Goal: Task Accomplishment & Management: Complete application form

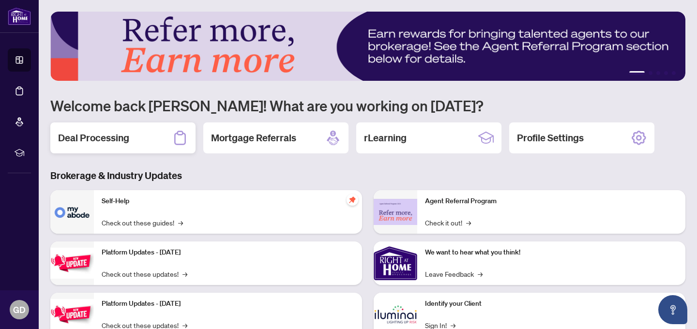
click at [110, 142] on h2 "Deal Processing" at bounding box center [93, 138] width 71 height 14
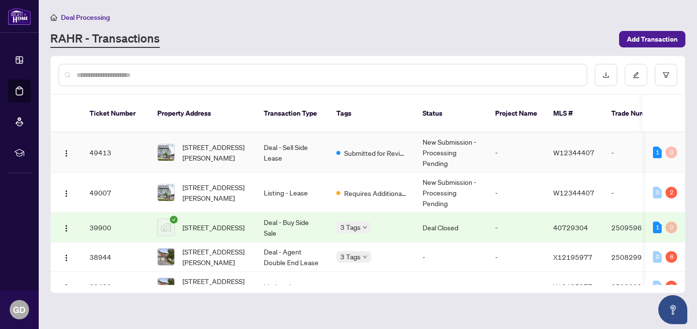
click at [444, 140] on td "New Submission - Processing Pending" at bounding box center [451, 153] width 73 height 40
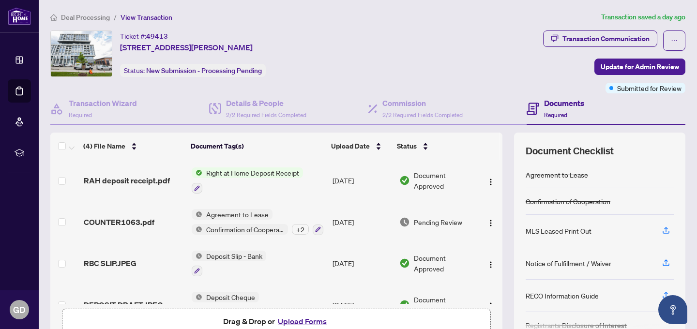
click at [262, 170] on span "Right at Home Deposit Receipt" at bounding box center [252, 172] width 101 height 11
click at [139, 183] on span "RAH deposit receipt.pdf" at bounding box center [127, 181] width 86 height 12
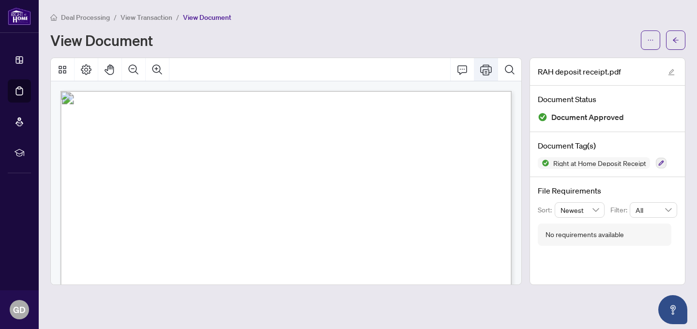
click at [487, 74] on icon "Print" at bounding box center [486, 70] width 12 height 12
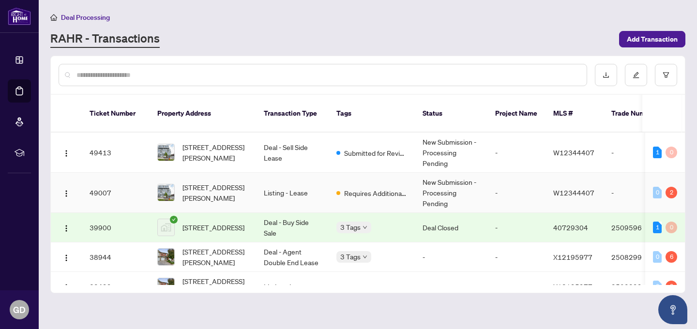
click at [284, 185] on td "Listing - Lease" at bounding box center [292, 193] width 73 height 40
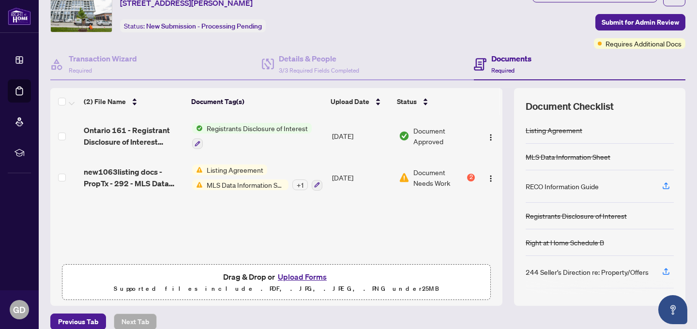
scroll to position [45, 0]
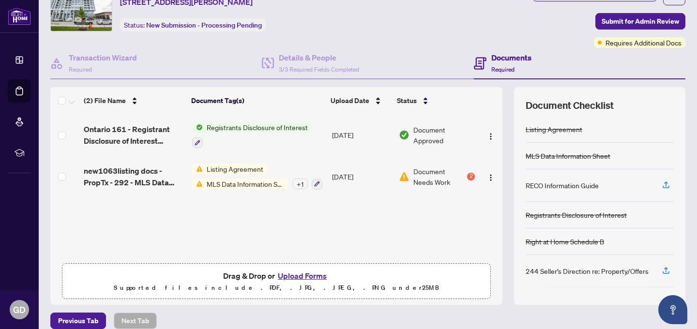
click at [297, 275] on button "Upload Forms" at bounding box center [302, 275] width 55 height 13
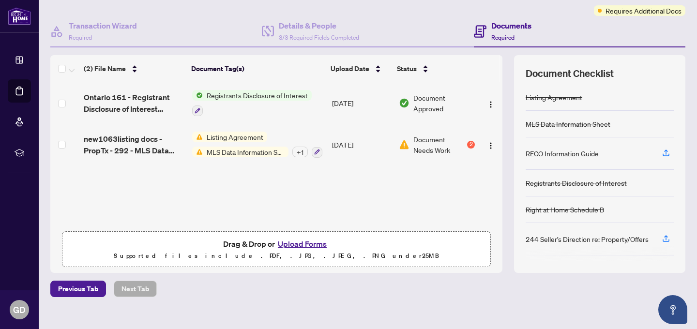
scroll to position [84, 0]
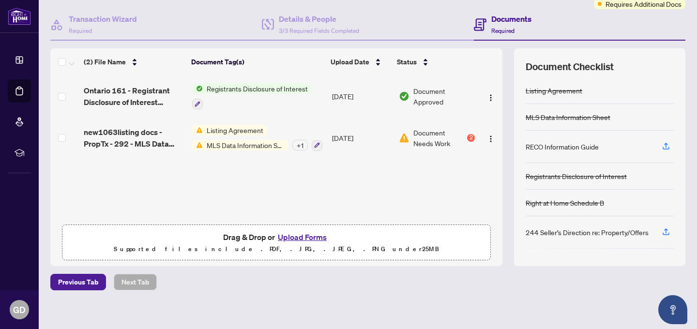
click at [294, 237] on button "Upload Forms" at bounding box center [302, 237] width 55 height 13
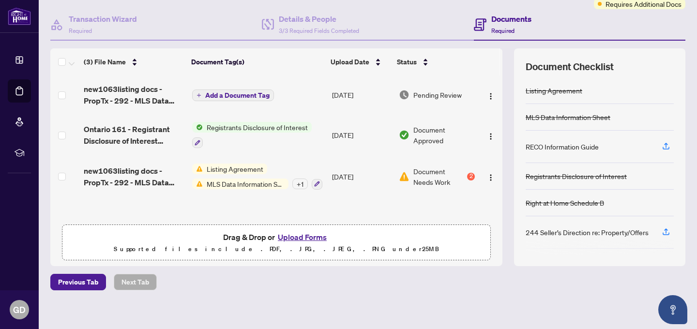
click at [221, 96] on span "Add a Document Tag" at bounding box center [237, 95] width 64 height 7
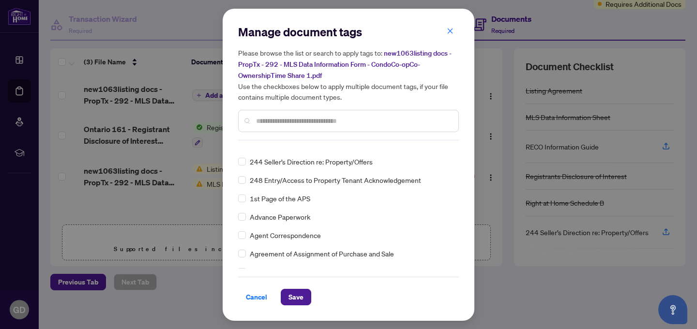
scroll to position [83, 0]
click at [263, 123] on input "text" at bounding box center [353, 121] width 194 height 11
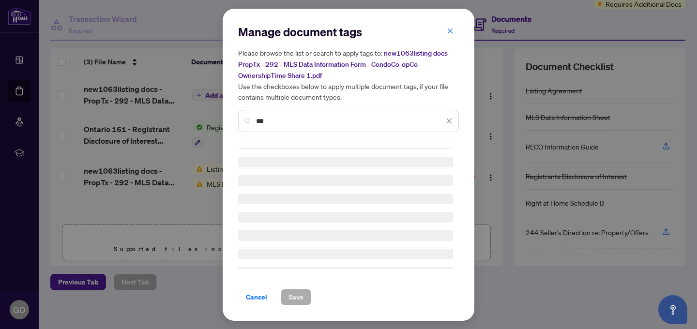
scroll to position [0, 0]
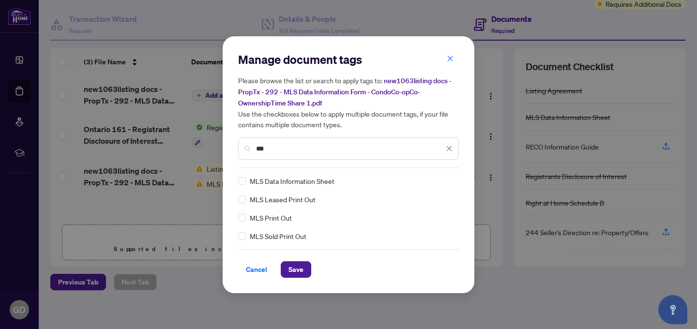
type input "***"
click at [299, 270] on span "Save" at bounding box center [295, 269] width 15 height 15
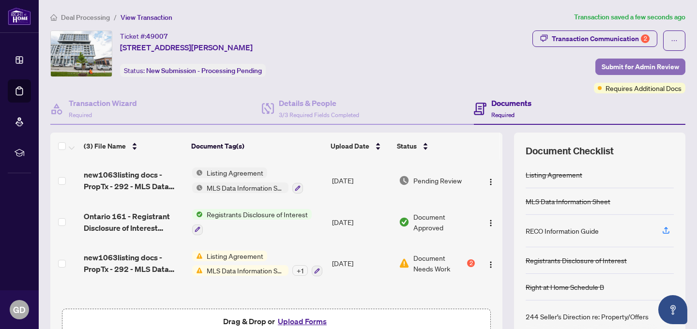
click at [644, 69] on span "Submit for Admin Review" at bounding box center [639, 66] width 77 height 15
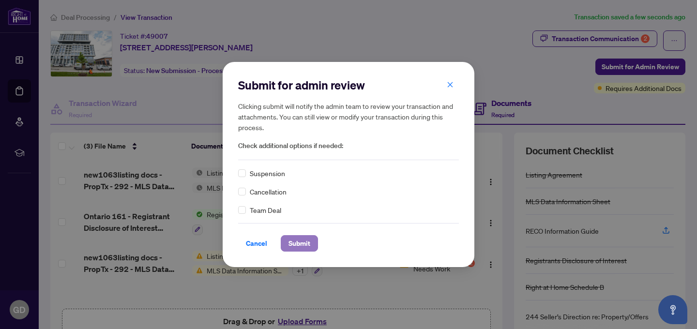
click at [304, 248] on span "Submit" at bounding box center [299, 243] width 22 height 15
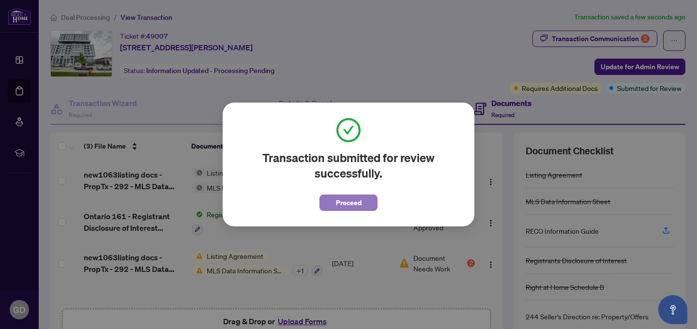
click at [350, 203] on span "Proceed" at bounding box center [349, 202] width 26 height 15
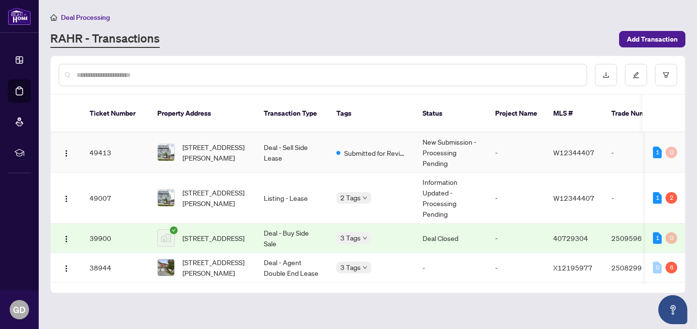
click at [275, 138] on td "Deal - Sell Side Lease" at bounding box center [292, 153] width 73 height 40
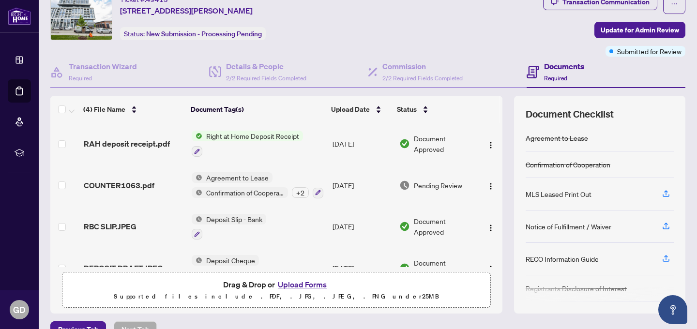
scroll to position [59, 0]
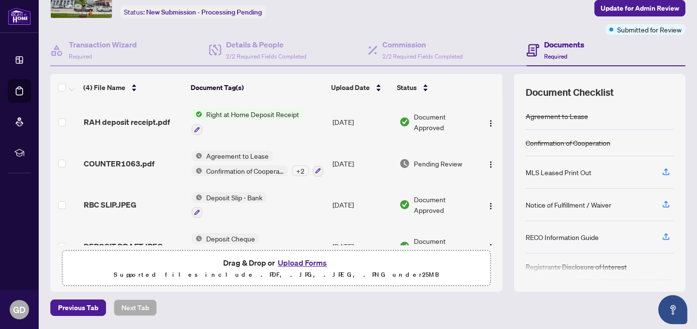
click at [252, 168] on span "Confirmation of Cooperation" at bounding box center [245, 170] width 86 height 11
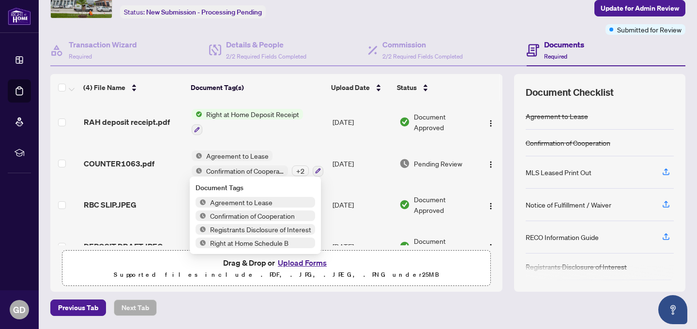
click at [231, 158] on span "Agreement to Lease" at bounding box center [237, 155] width 70 height 11
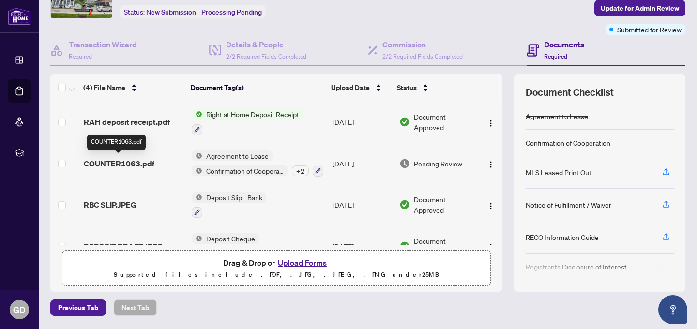
click at [146, 160] on span "COUNTER1063.pdf" at bounding box center [119, 164] width 71 height 12
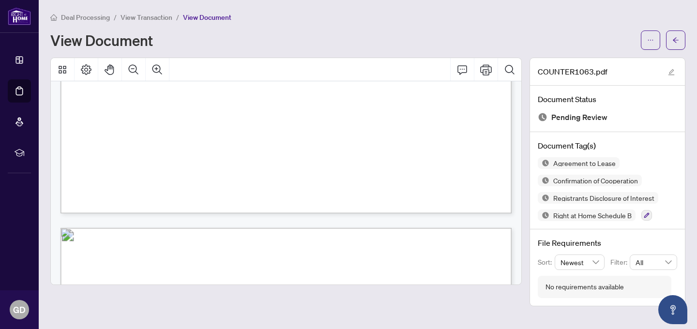
scroll to position [5223, 0]
